Goal: Transaction & Acquisition: Purchase product/service

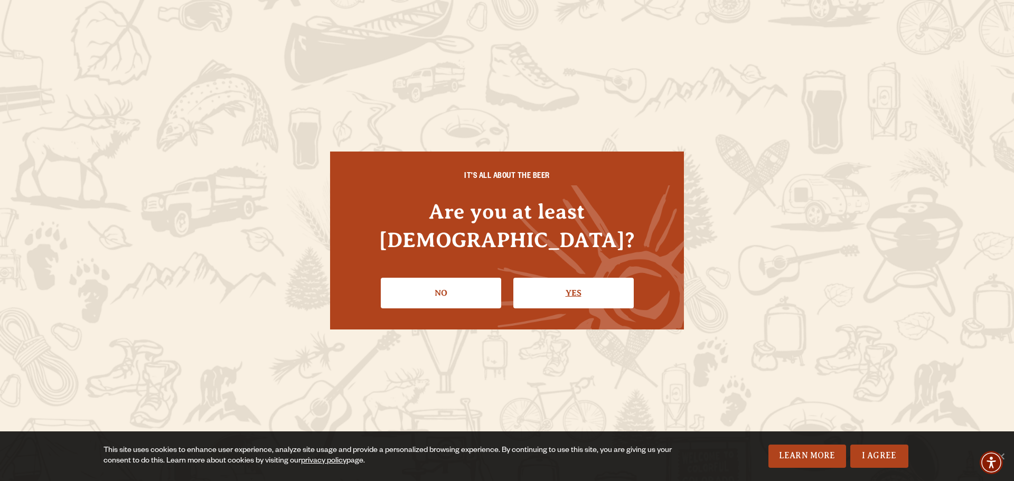
click at [544, 278] on link "Yes" at bounding box center [574, 293] width 120 height 31
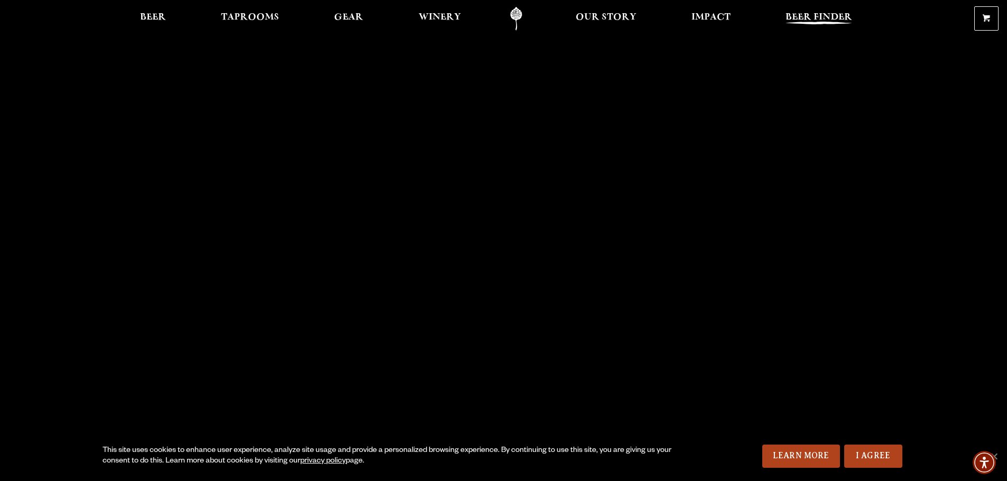
click at [821, 17] on span "Beer Finder" at bounding box center [818, 17] width 67 height 8
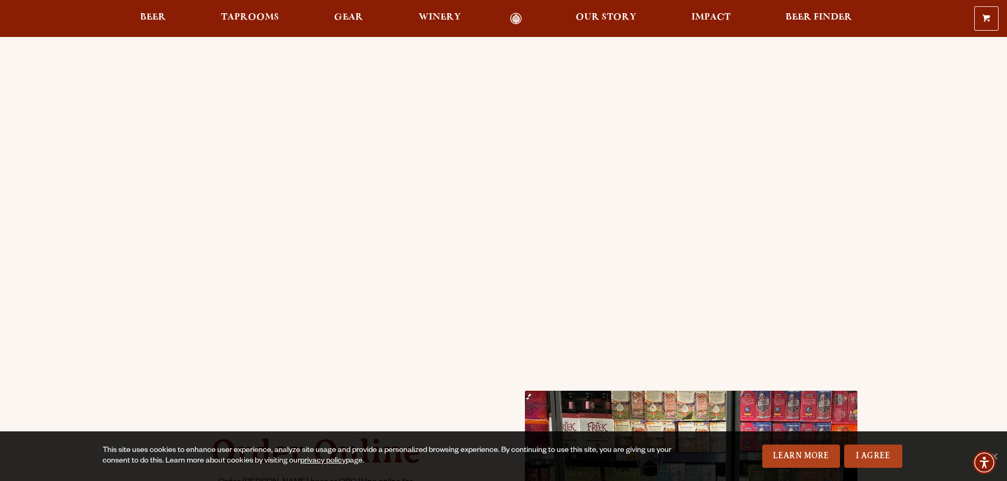
scroll to position [159, 0]
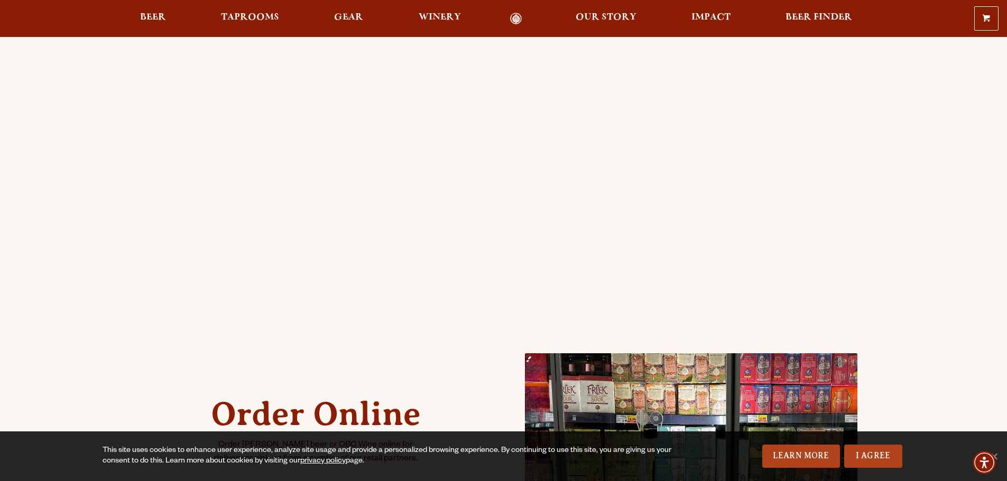
click at [136, 137] on div "Order Online Order Odell beer or OBC Wine online for delivery or pick-up from a…" at bounding box center [503, 260] width 761 height 758
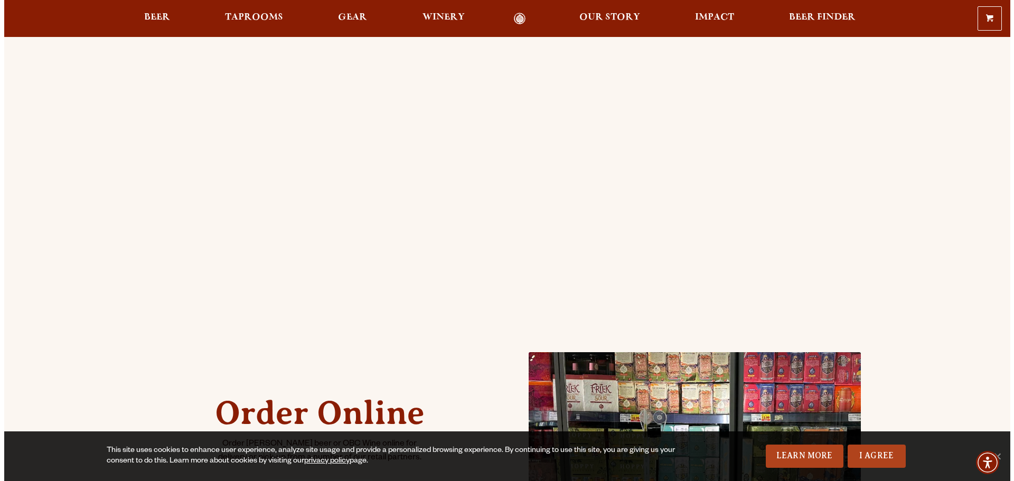
scroll to position [317, 0]
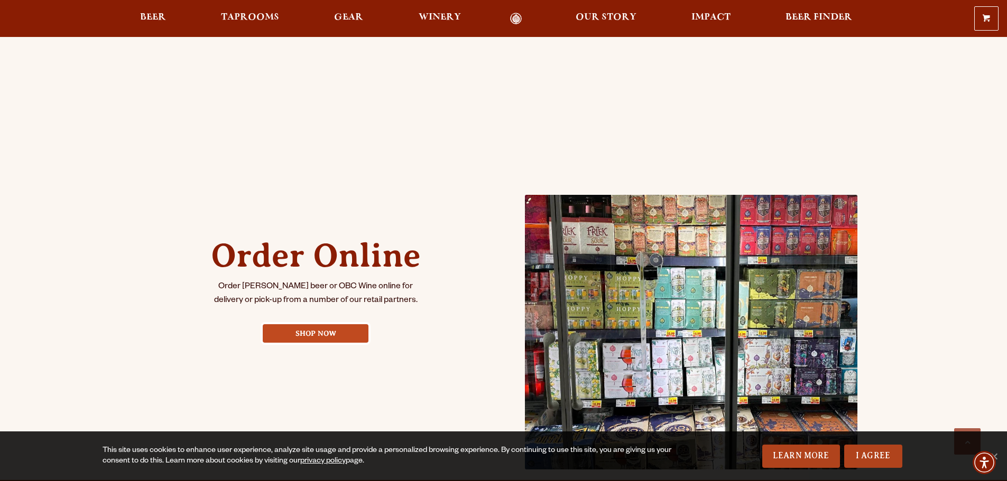
click at [322, 334] on link "Shop Now" at bounding box center [316, 333] width 106 height 18
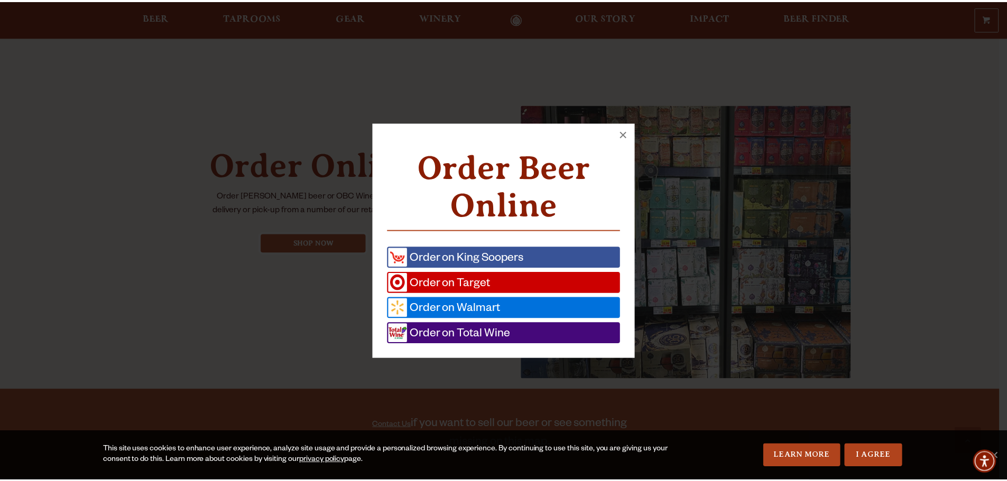
scroll to position [416, 0]
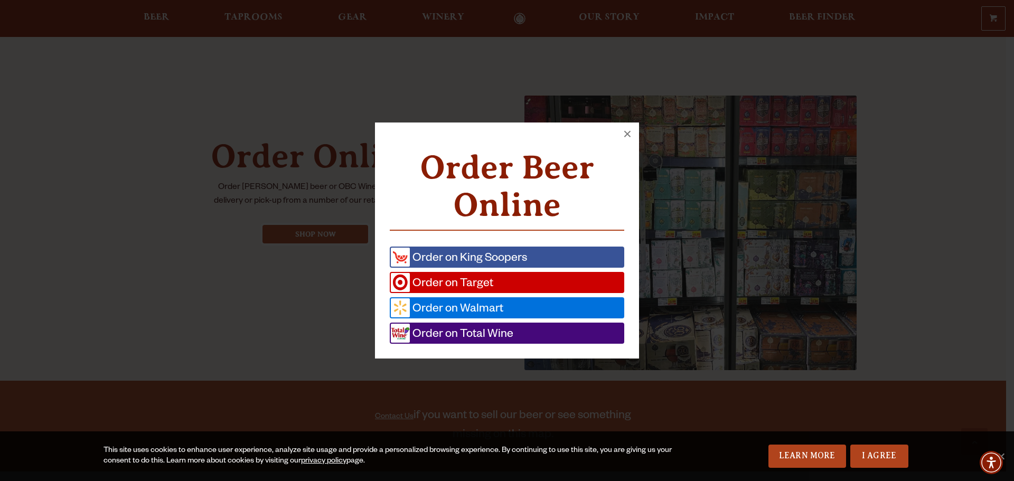
click at [442, 336] on span "Order on Total Wine" at bounding box center [462, 333] width 104 height 19
click at [485, 281] on span "Order on Target" at bounding box center [451, 282] width 83 height 19
click at [624, 131] on button "×" at bounding box center [627, 134] width 23 height 23
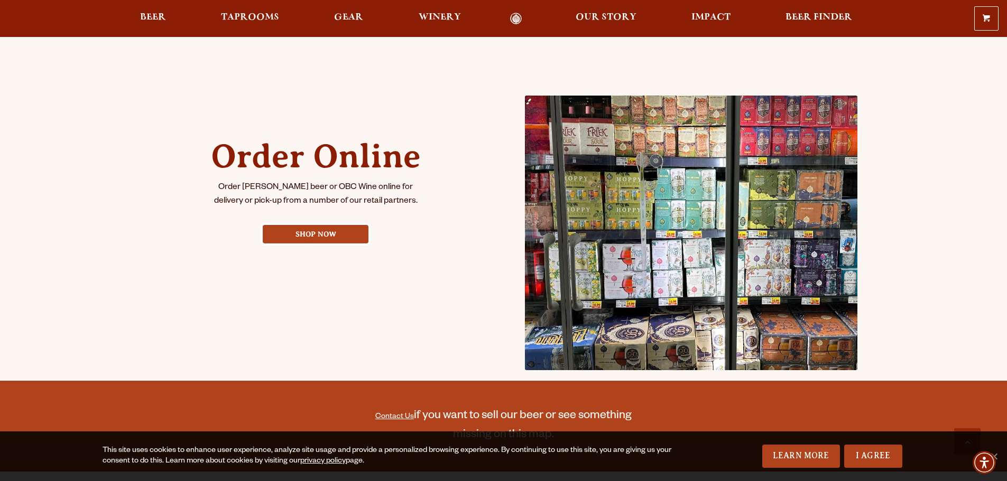
click at [366, 163] on h2 "Order Online" at bounding box center [315, 156] width 211 height 37
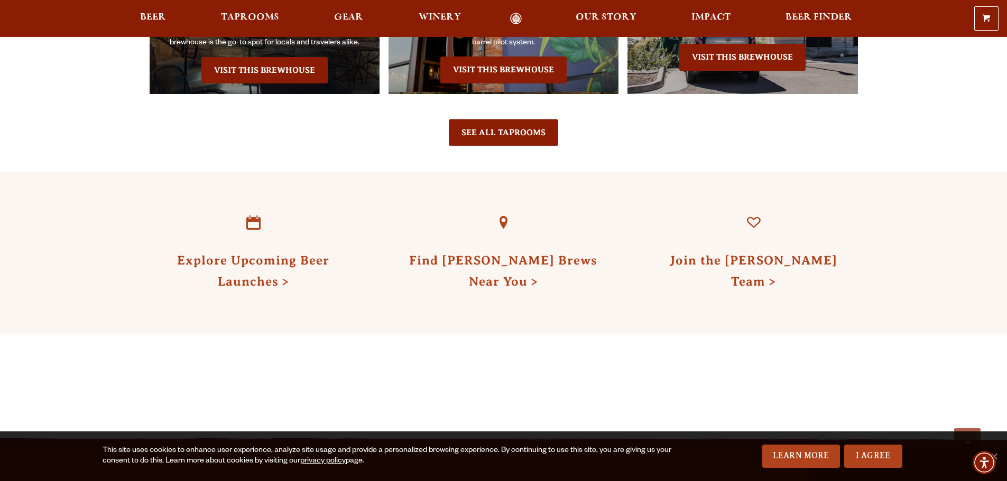
scroll to position [1162, 0]
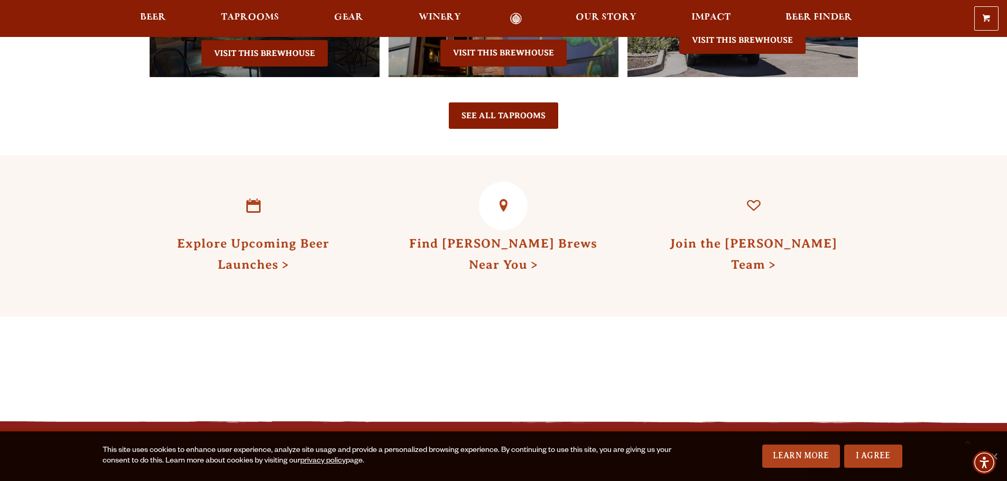
click at [484, 237] on link "Find Odell Brews Near You" at bounding box center [503, 254] width 188 height 35
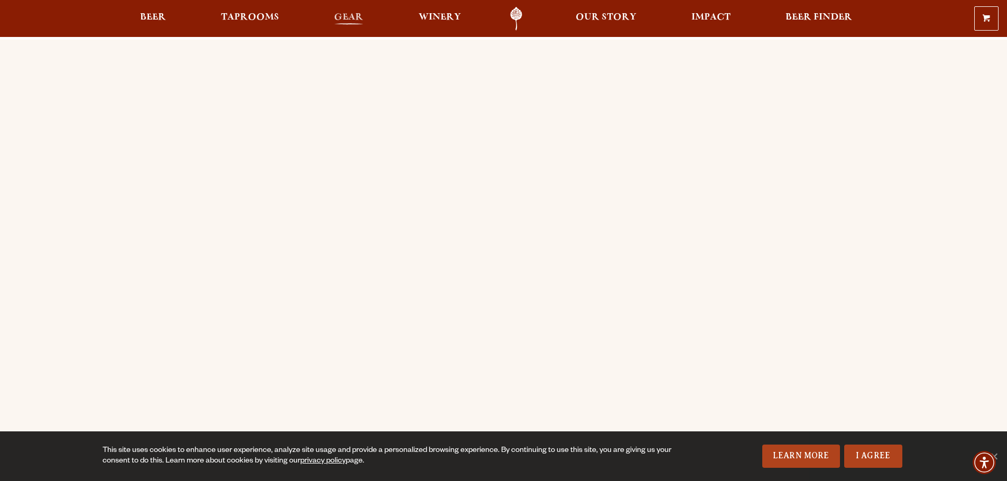
click at [356, 18] on span "Gear" at bounding box center [348, 17] width 29 height 8
